Goal: Task Accomplishment & Management: Use online tool/utility

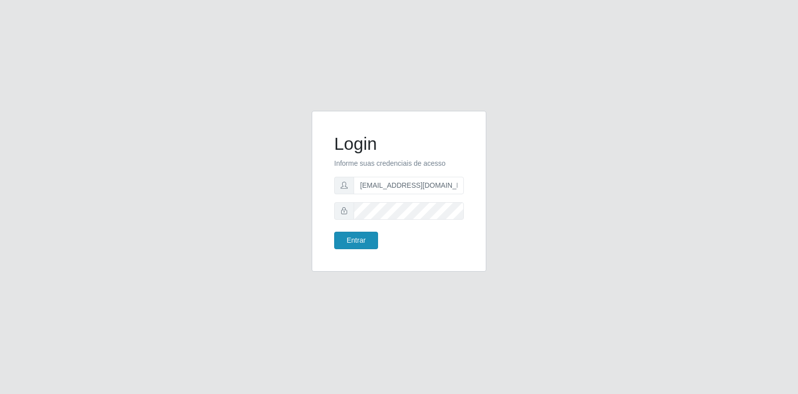
click at [360, 233] on button "Entrar" at bounding box center [356, 239] width 44 height 17
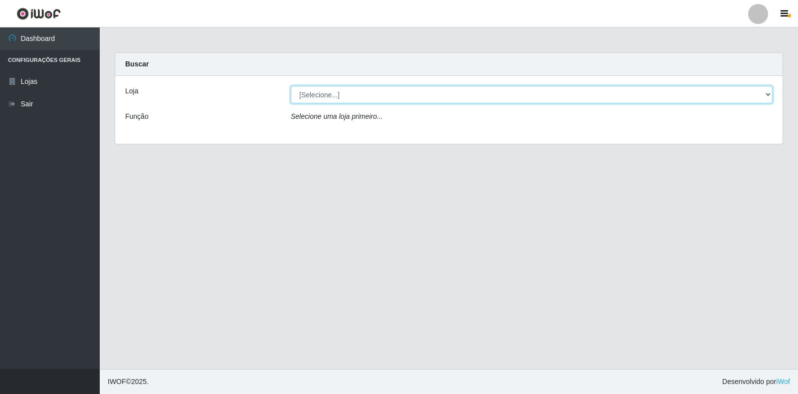
click at [482, 97] on select "[Selecione...] Atacado Vem - Loja 30 Laranjeiras Velha" at bounding box center [532, 94] width 482 height 17
select select "495"
click at [291, 86] on select "[Selecione...] Atacado Vem - Loja 30 Laranjeiras Velha" at bounding box center [532, 94] width 482 height 17
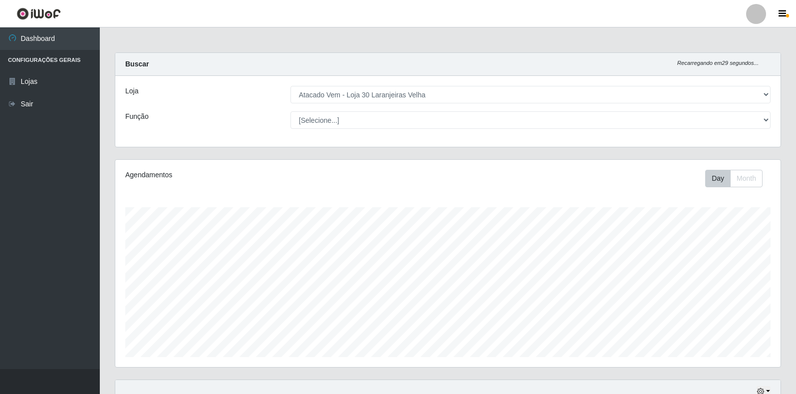
scroll to position [207, 665]
select select "24"
click at [290, 111] on select "[Selecione...] Repositor Repositor + Repositor ++" at bounding box center [530, 119] width 480 height 17
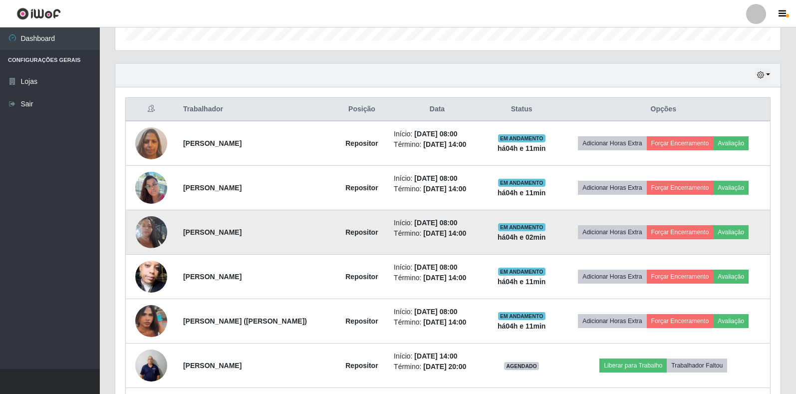
scroll to position [299, 0]
